Goal: Task Accomplishment & Management: Manage account settings

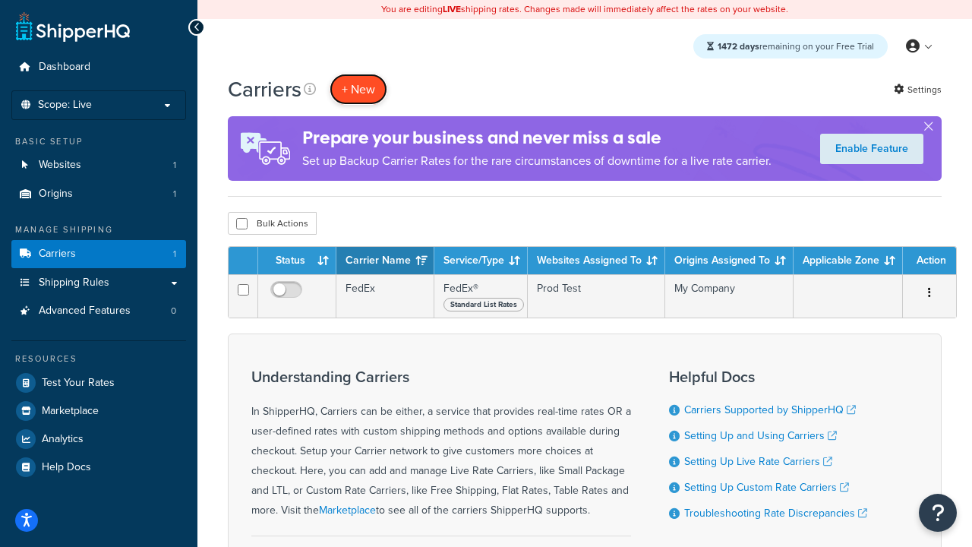
click at [358, 89] on button "+ New" at bounding box center [359, 89] width 58 height 31
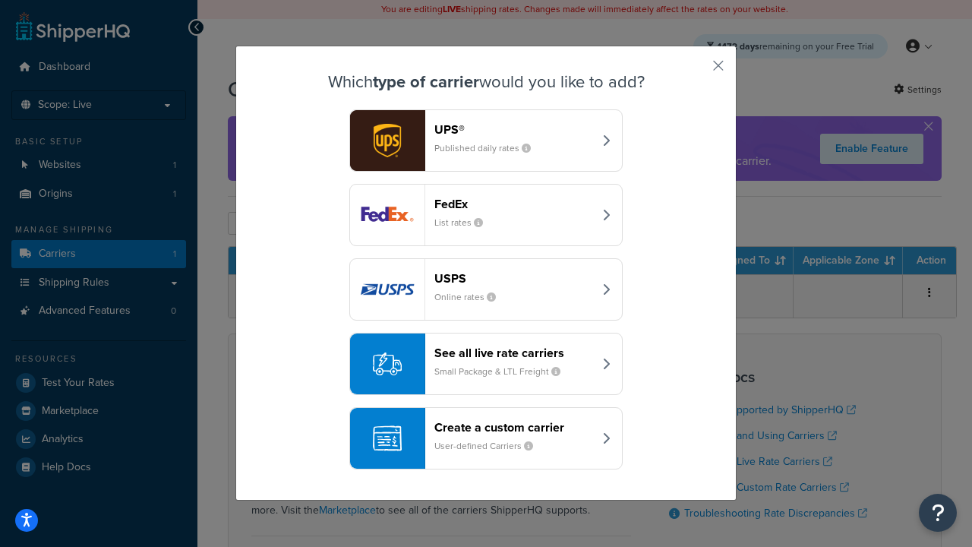
click at [486, 215] on div "FedEx List rates" at bounding box center [513, 215] width 159 height 36
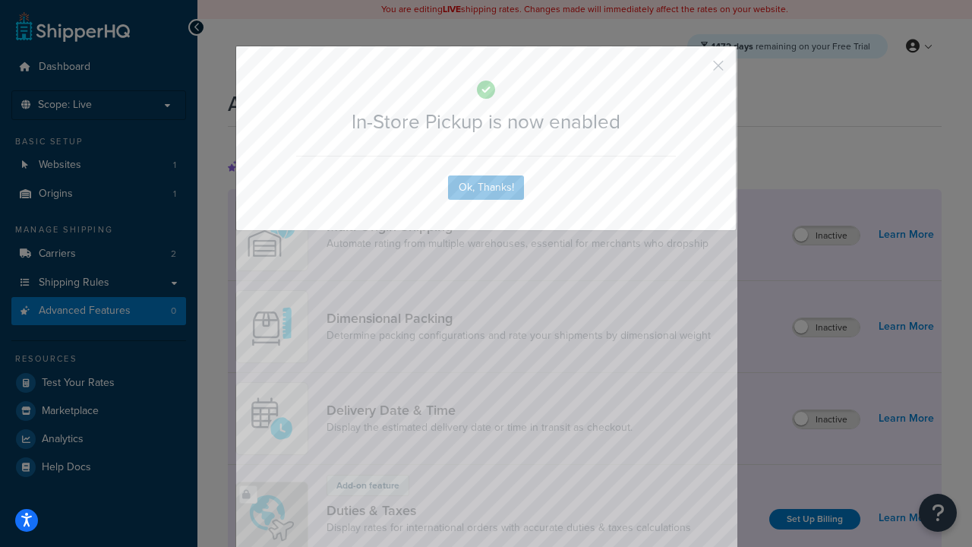
scroll to position [493, 0]
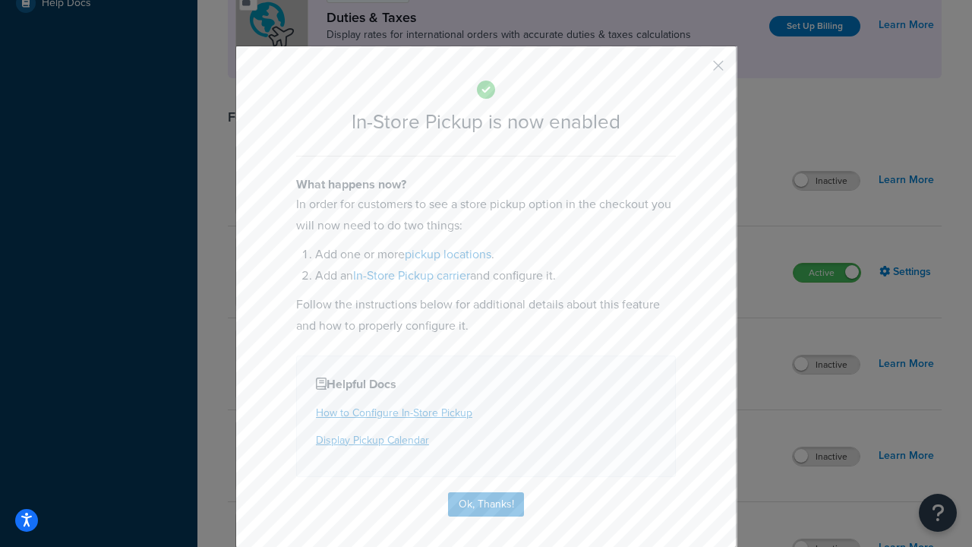
click at [696, 71] on button "button" at bounding box center [696, 71] width 4 height 4
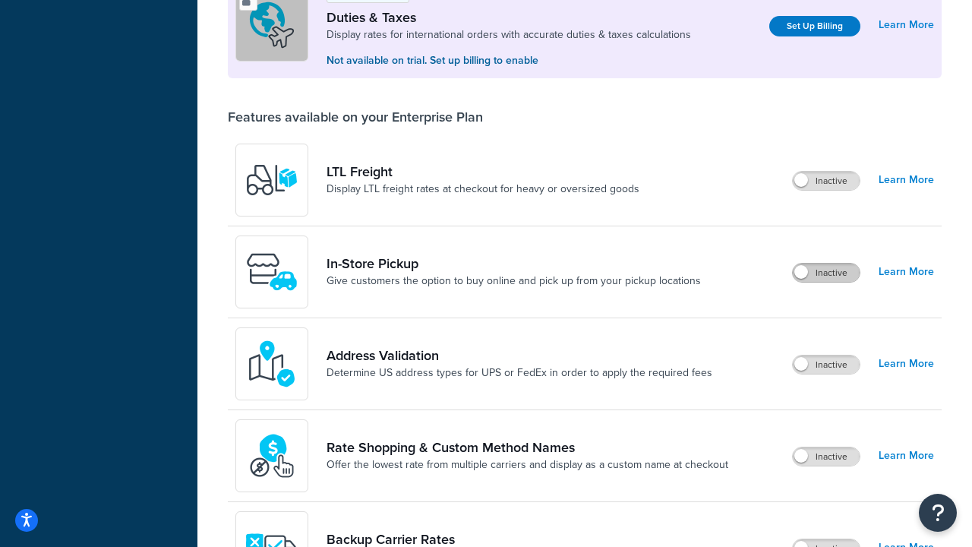
scroll to position [464, 0]
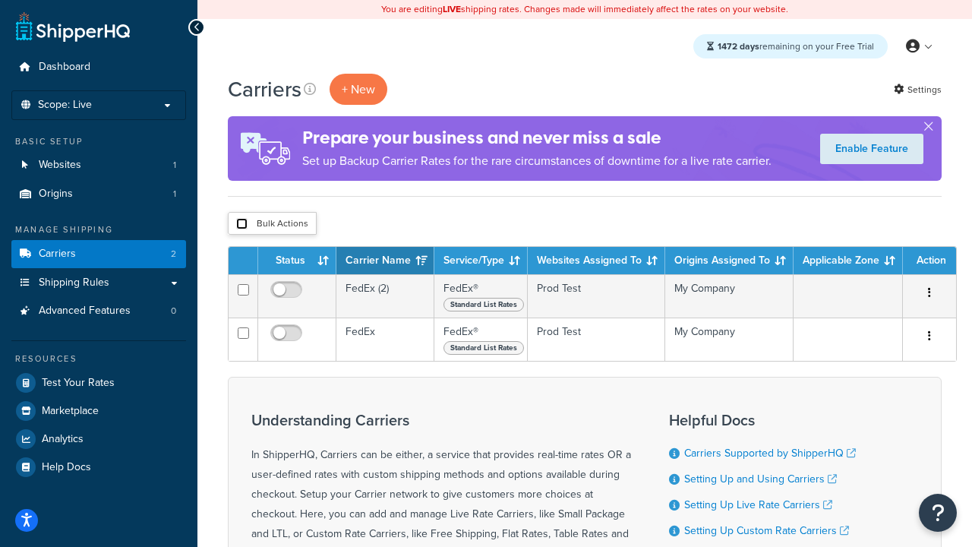
click at [242, 223] on input "checkbox" at bounding box center [241, 223] width 11 height 11
checkbox input "true"
click at [0, 0] on button "Delete" at bounding box center [0, 0] width 0 height 0
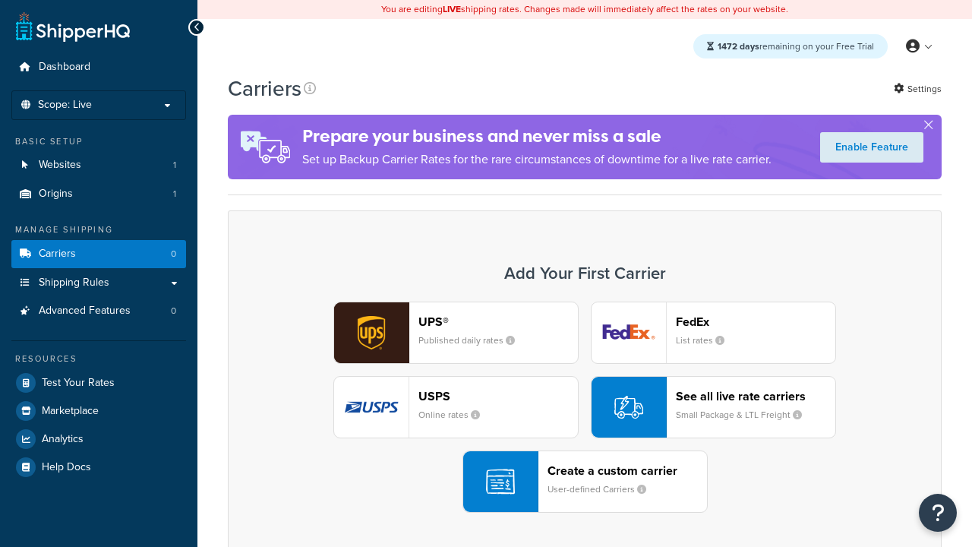
click at [585, 407] on div "UPS® Published daily rates FedEx List rates USPS Online rates See all live rate…" at bounding box center [585, 406] width 682 height 211
click at [756, 321] on header "FedEx" at bounding box center [755, 321] width 159 height 14
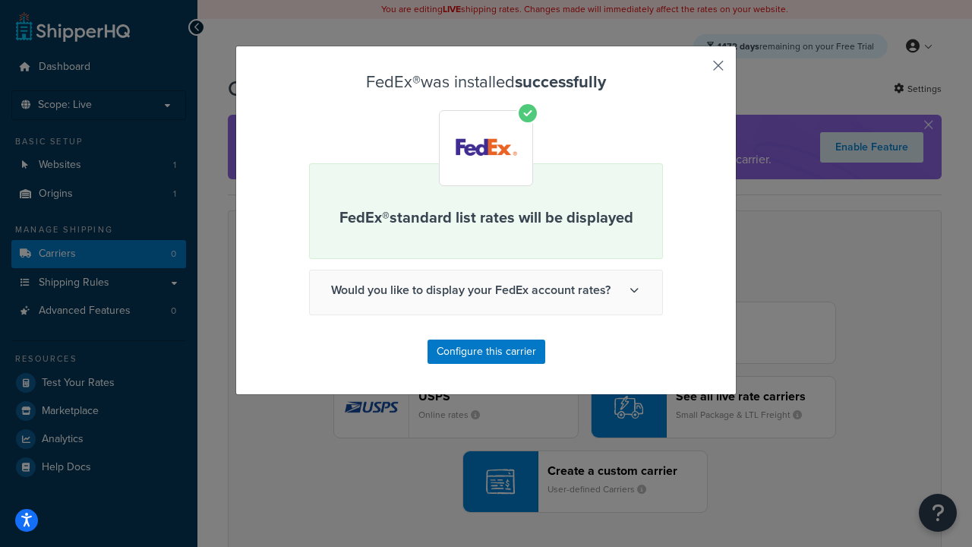
click at [696, 71] on button "button" at bounding box center [696, 71] width 4 height 4
